Goal: Navigation & Orientation: Find specific page/section

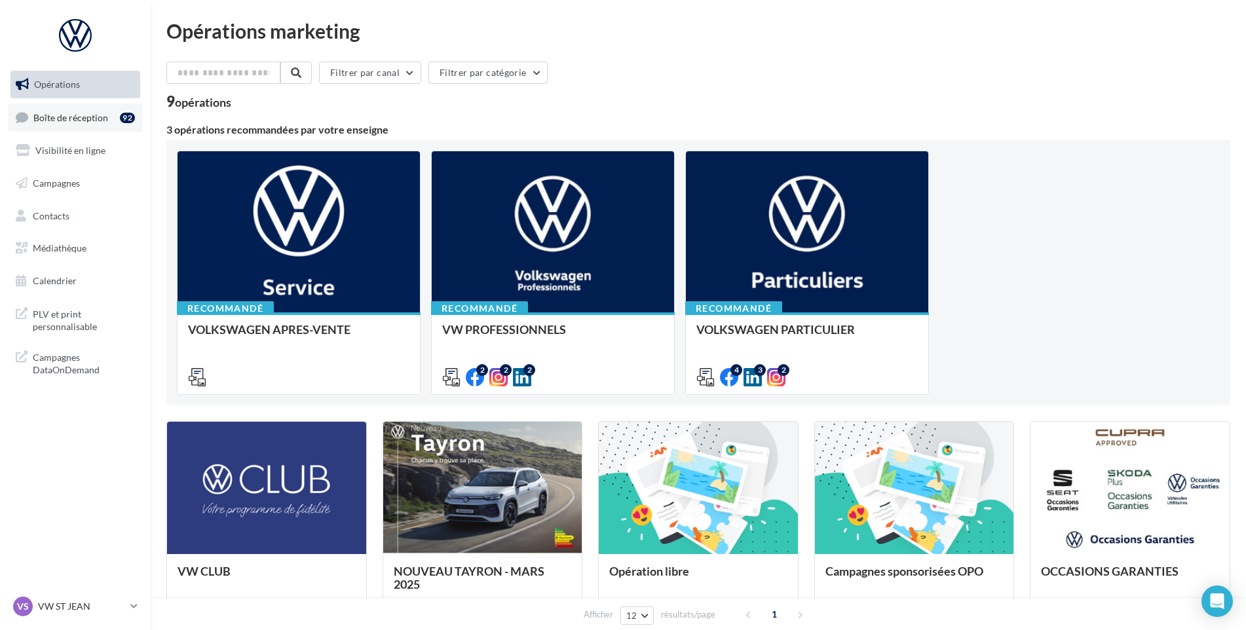
click at [69, 120] on span "Boîte de réception" at bounding box center [70, 116] width 75 height 11
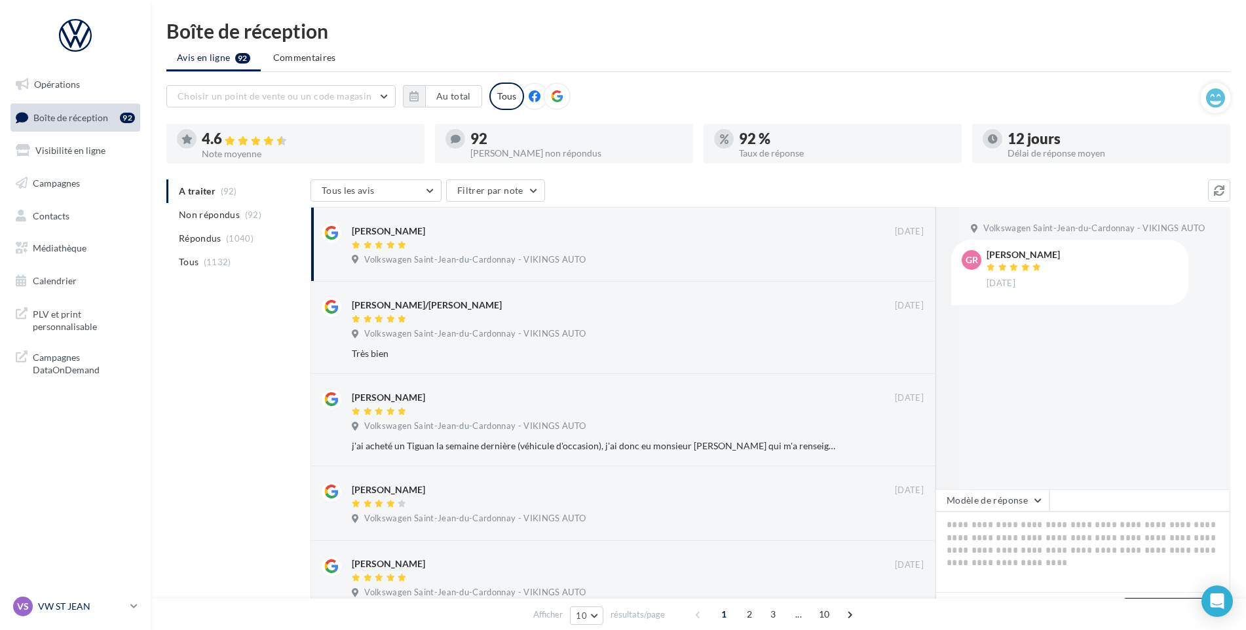
click at [77, 608] on p "VW ST JEAN" at bounding box center [81, 606] width 87 height 13
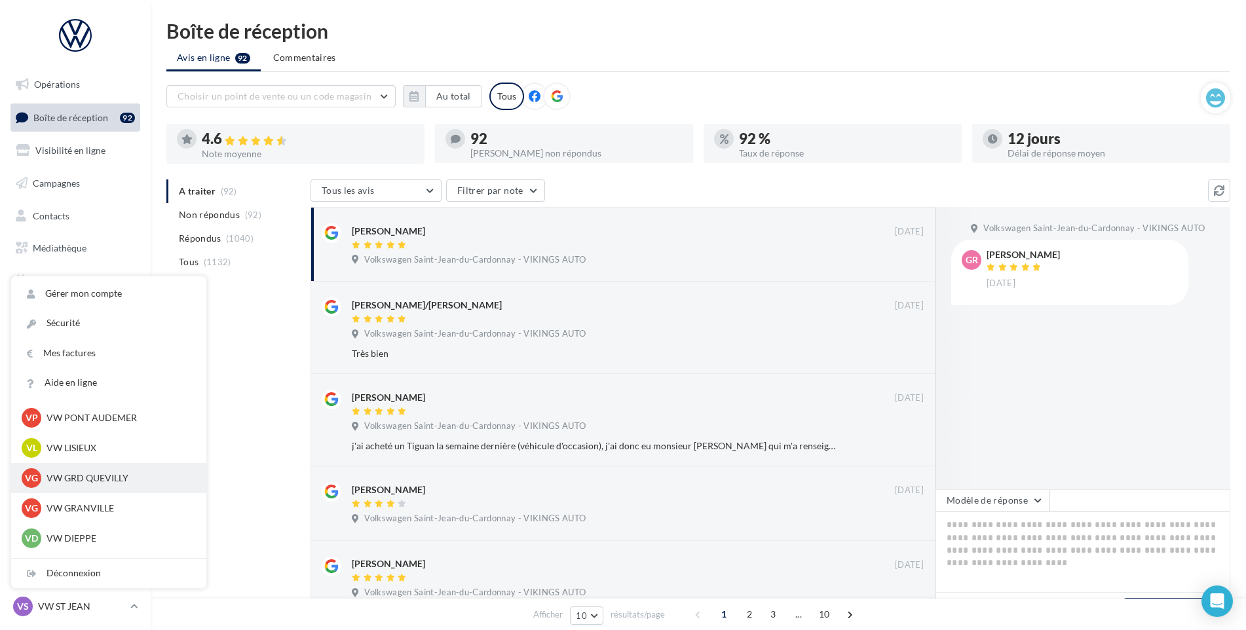
scroll to position [225, 0]
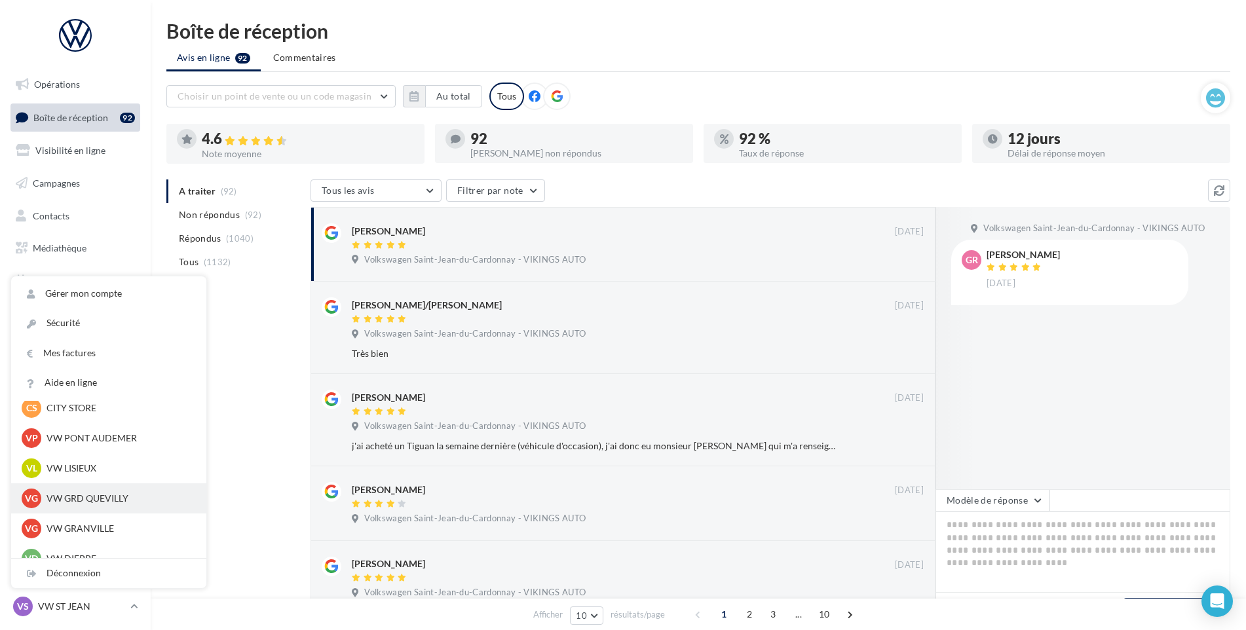
click at [106, 493] on p "VW GRD QUEVILLY" at bounding box center [119, 498] width 144 height 13
